Goal: Navigation & Orientation: Find specific page/section

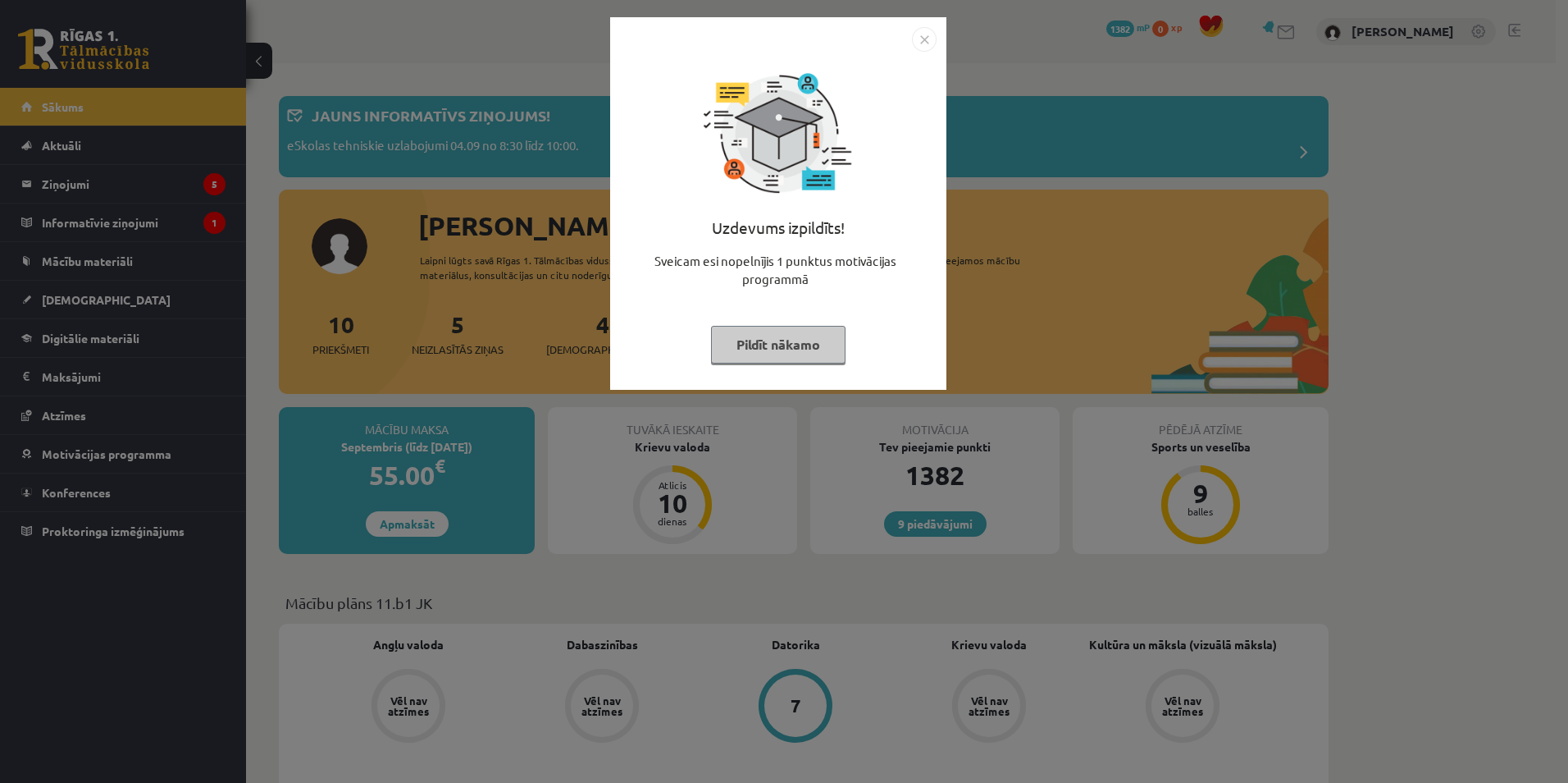
click at [921, 41] on img "Close" at bounding box center [924, 39] width 24 height 24
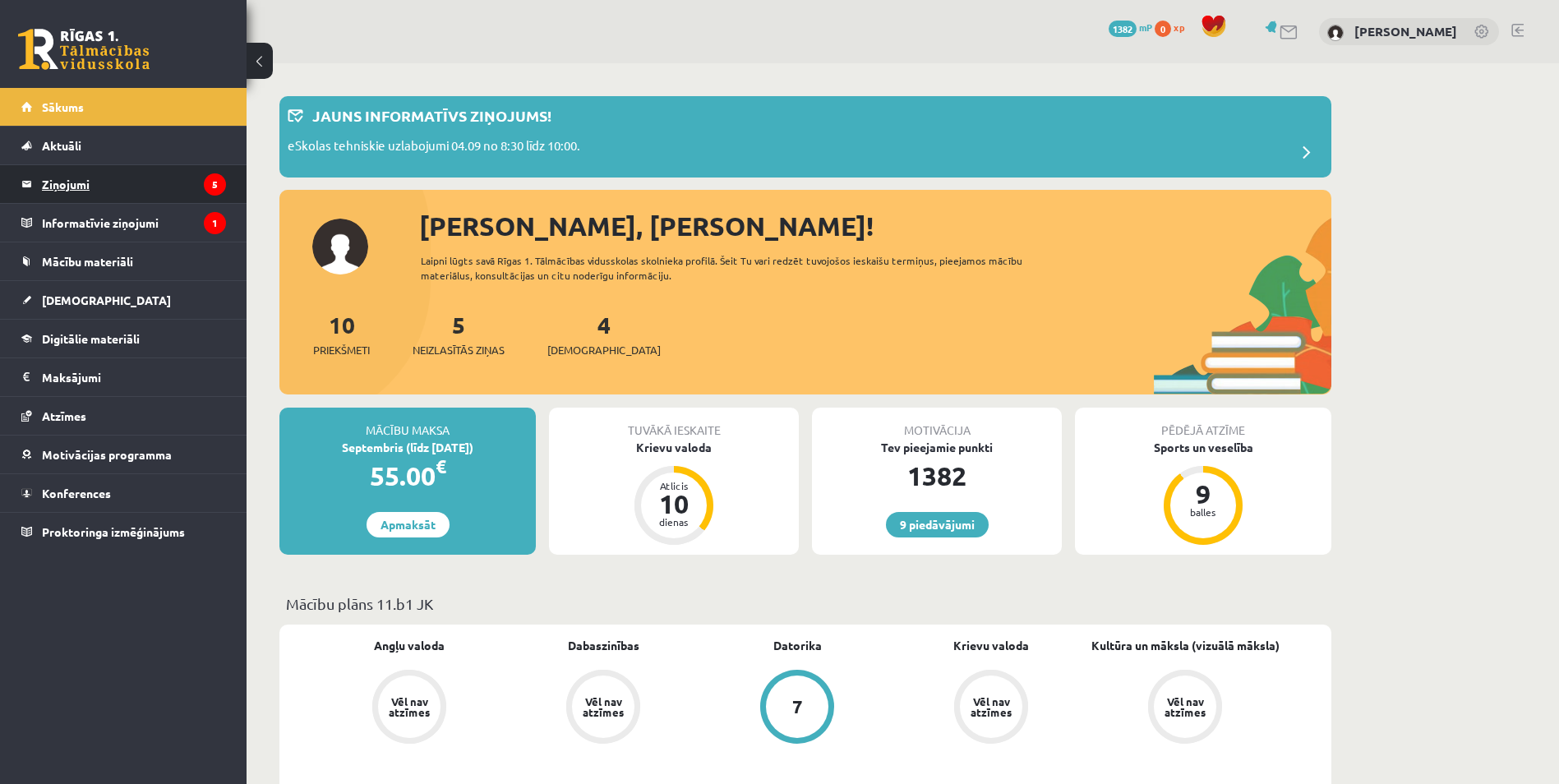
click at [74, 185] on legend "Ziņojumi 5" at bounding box center [134, 184] width 184 height 38
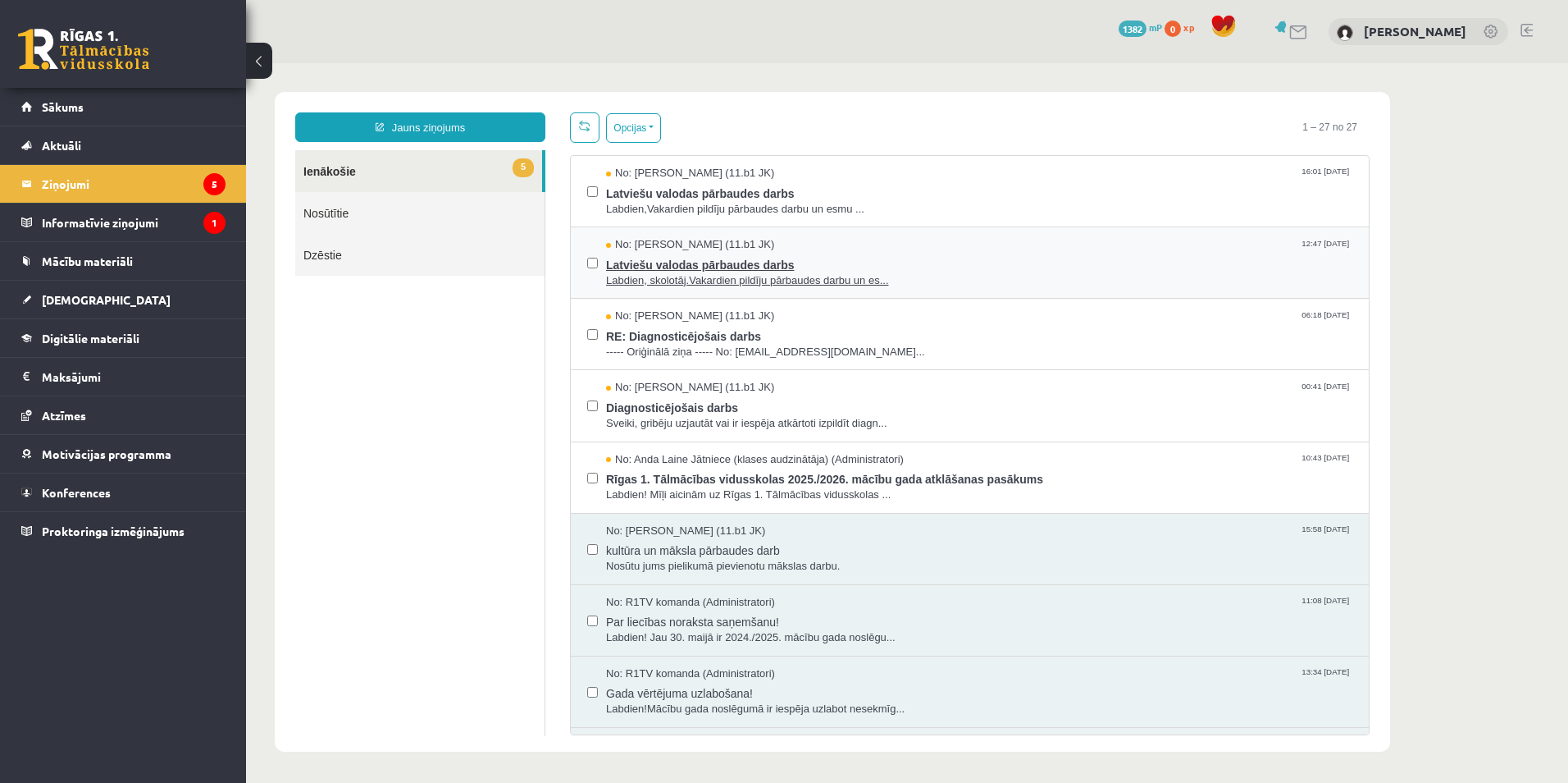
click at [1115, 242] on div "No: Anna Kristiāna Bērziņa (11.b1 JK) 12:47 03/09/2025" at bounding box center [979, 245] width 746 height 16
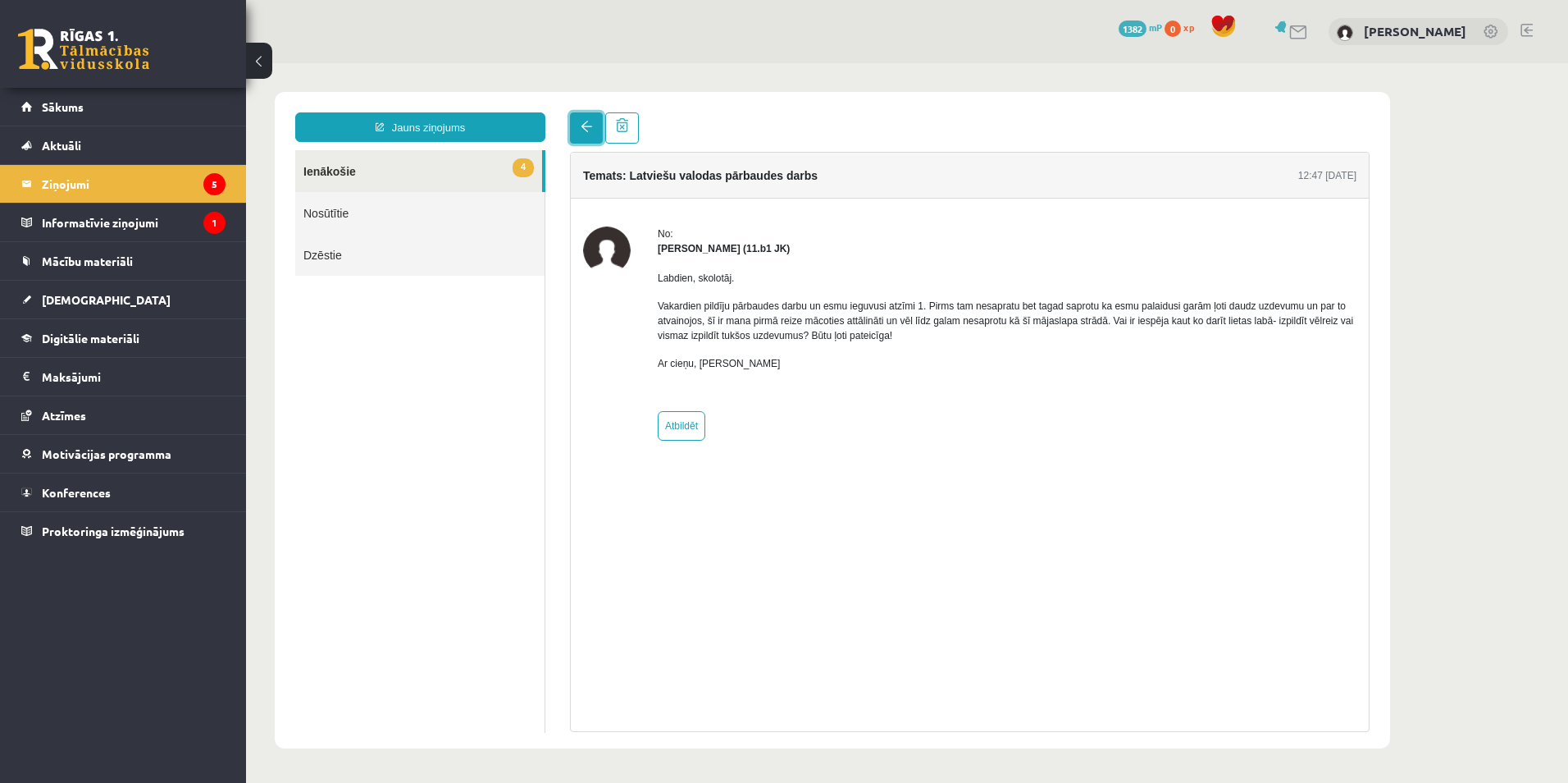
click at [581, 131] on span at bounding box center [586, 127] width 12 height 12
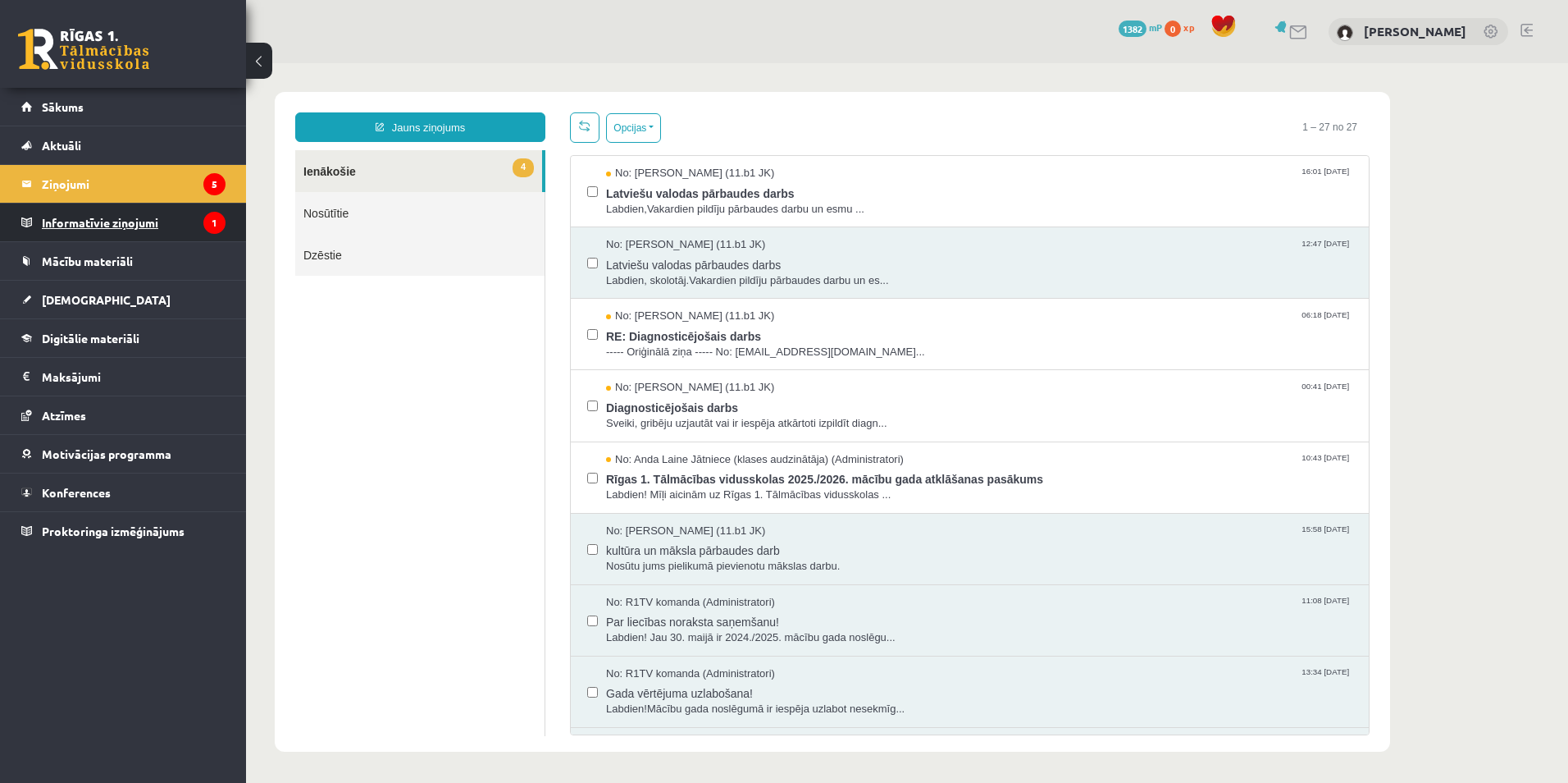
click at [94, 226] on legend "Informatīvie ziņojumi 1" at bounding box center [134, 222] width 183 height 38
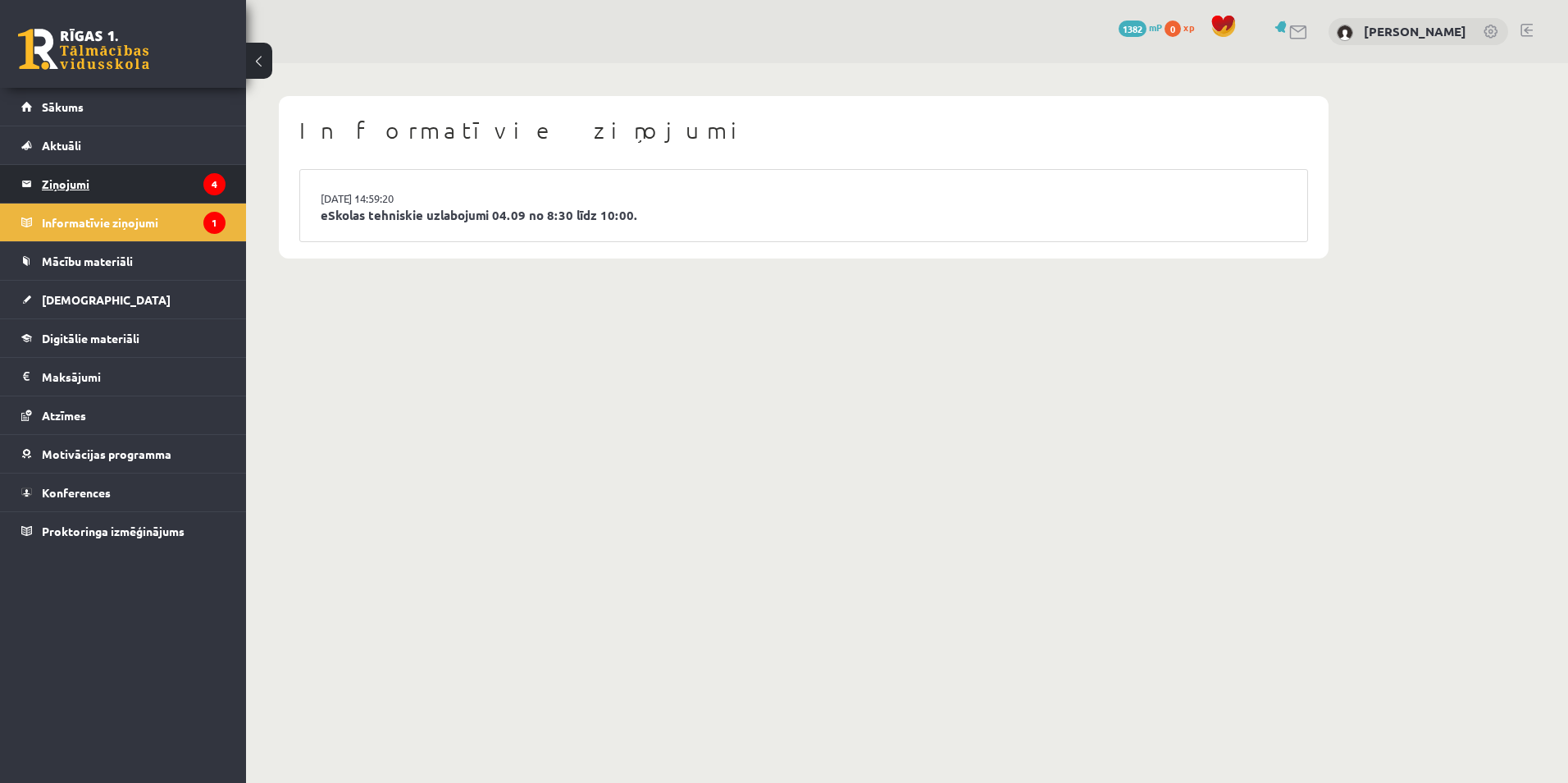
click at [72, 186] on legend "Ziņojumi 4" at bounding box center [134, 184] width 183 height 38
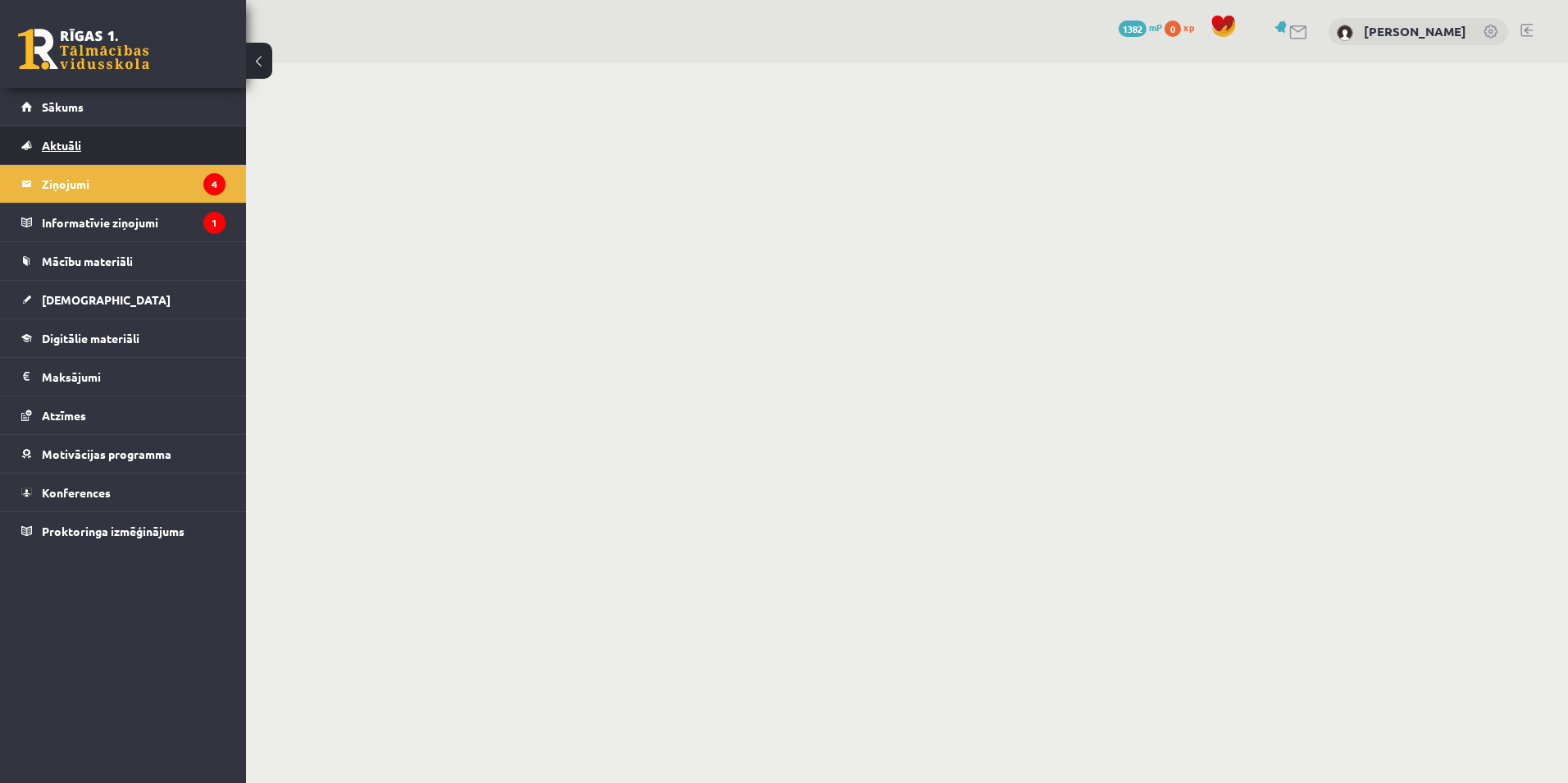
click at [62, 144] on span "Aktuāli" at bounding box center [61, 144] width 39 height 15
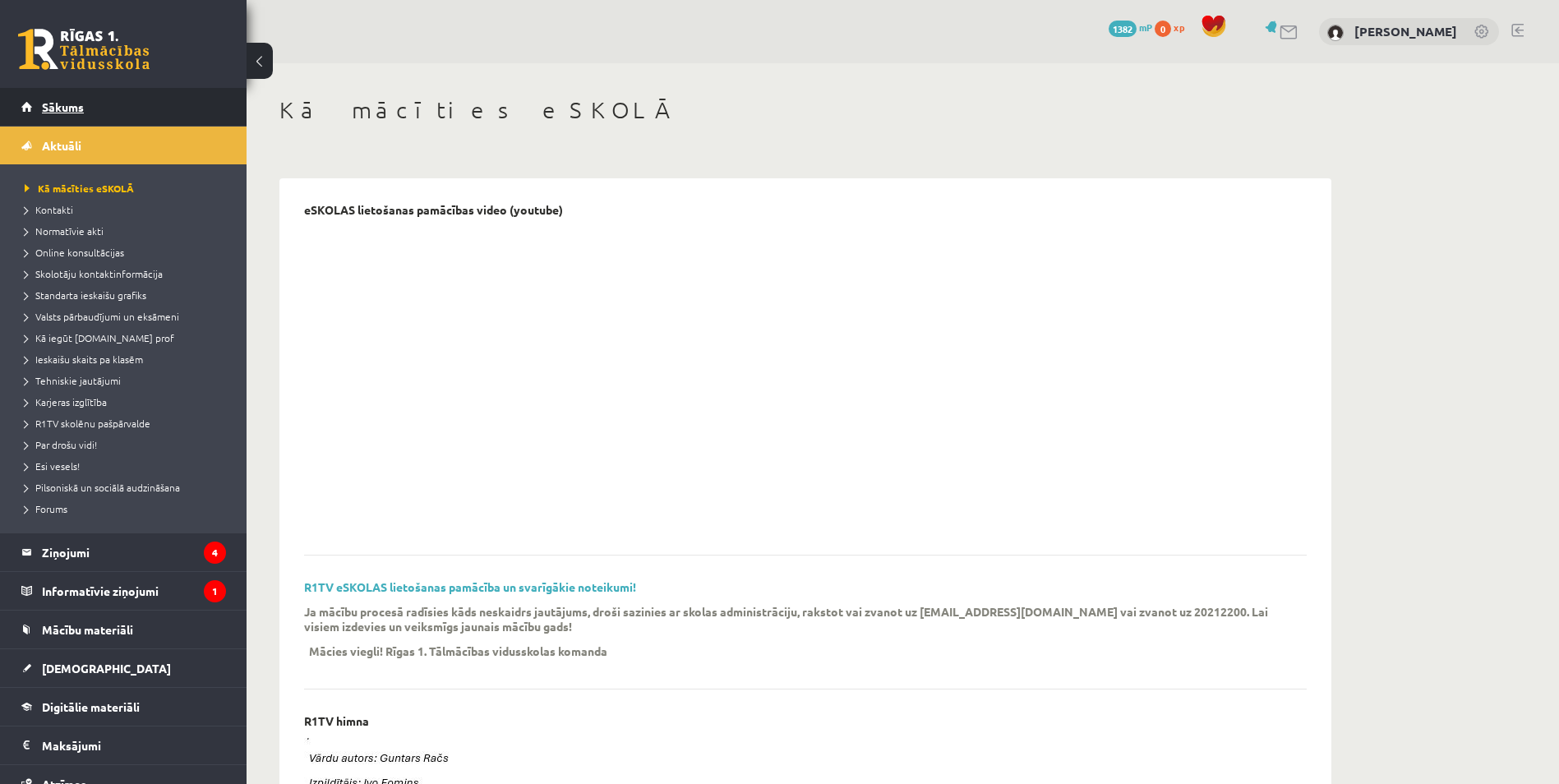
click at [63, 105] on span "Sākums" at bounding box center [63, 107] width 42 height 15
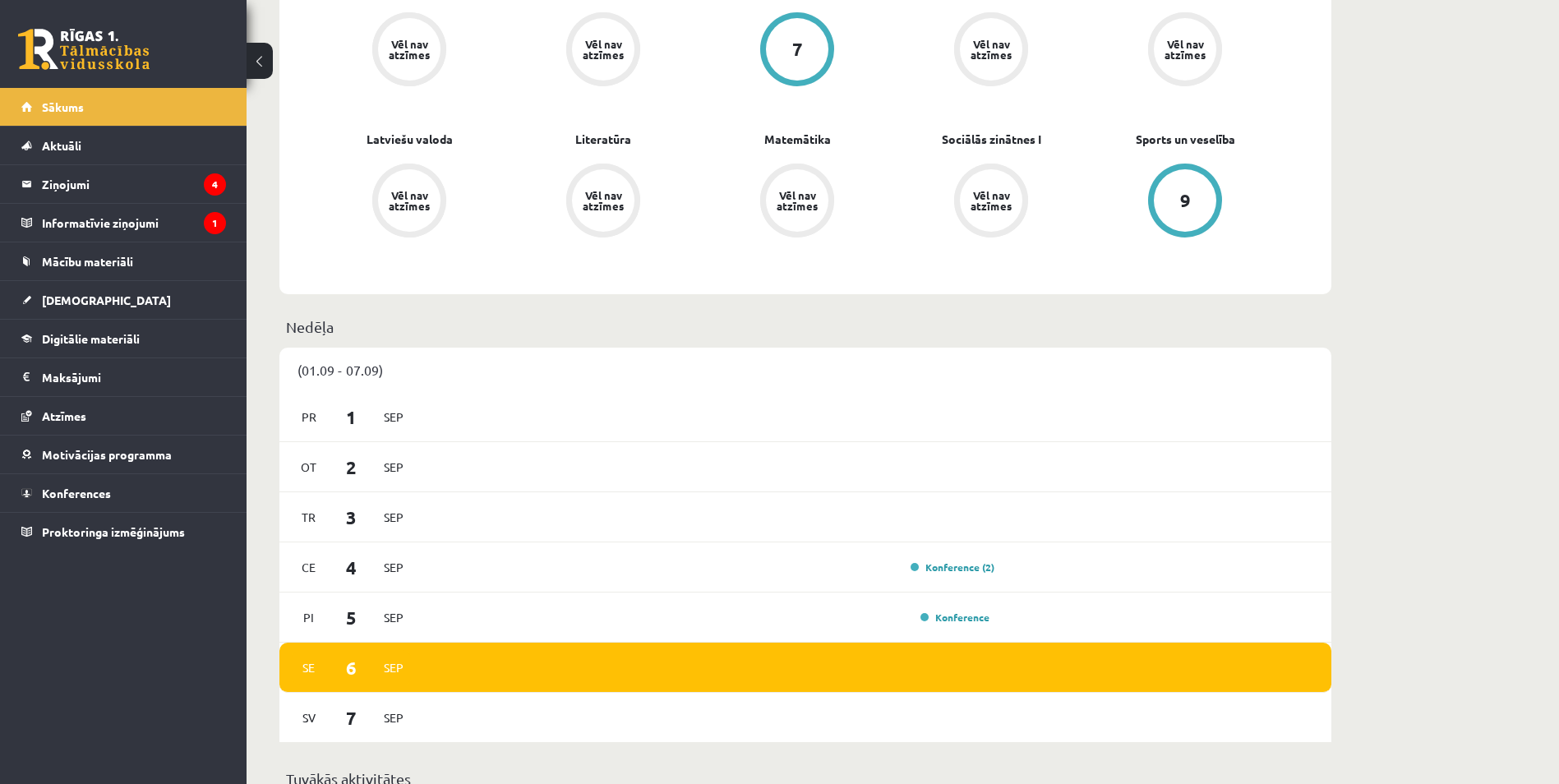
scroll to position [164, 0]
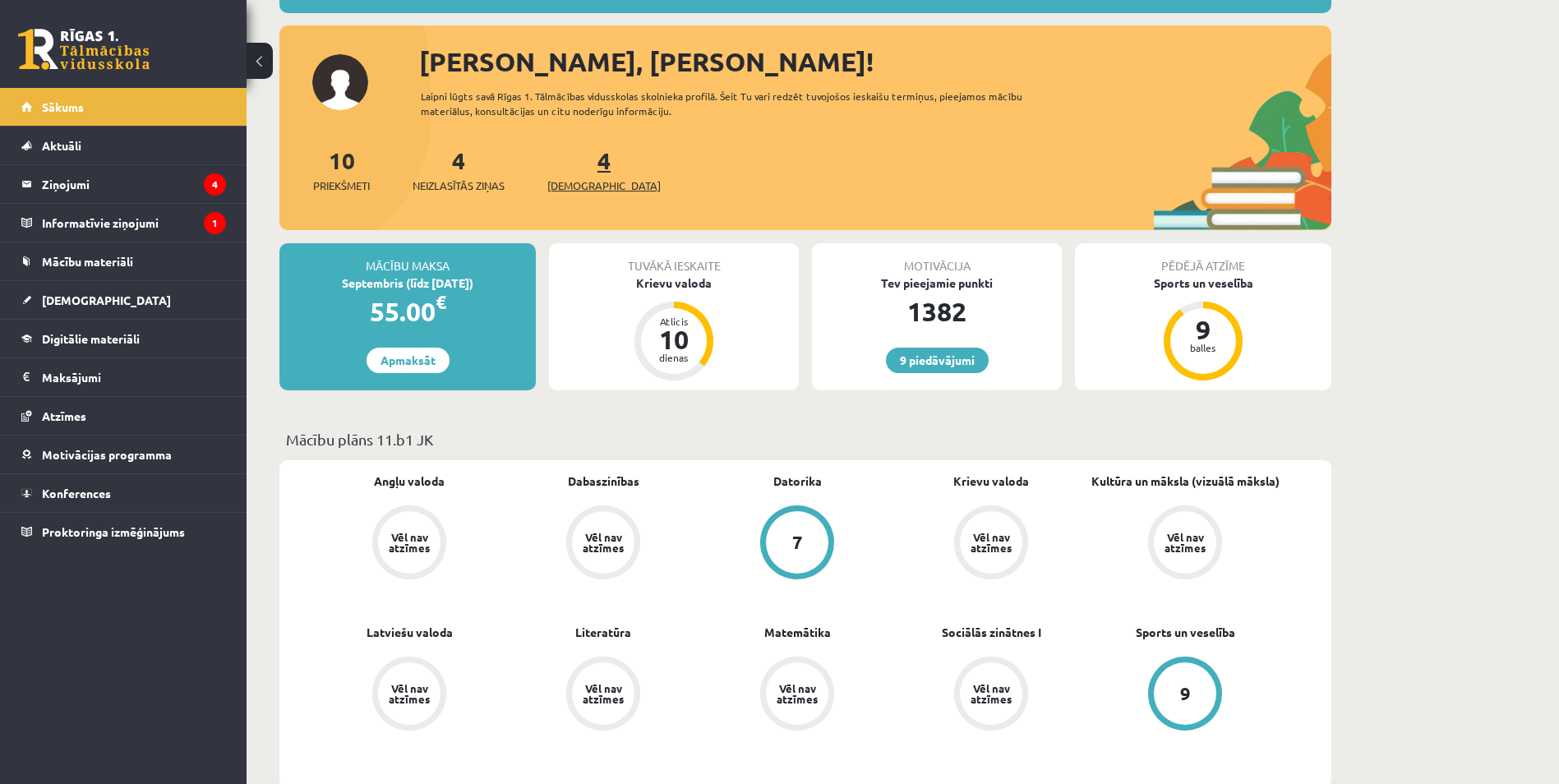
click at [591, 182] on span "[DEMOGRAPHIC_DATA]" at bounding box center [604, 186] width 113 height 17
